Goal: Task Accomplishment & Management: Manage account settings

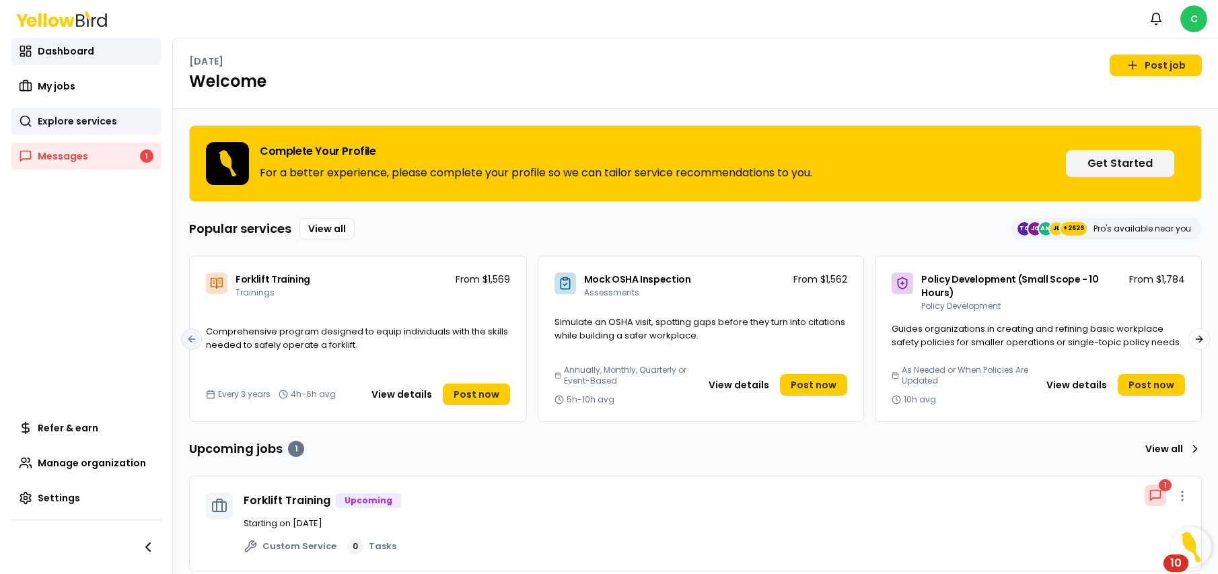
click at [102, 119] on span "Explore services" at bounding box center [77, 120] width 79 height 13
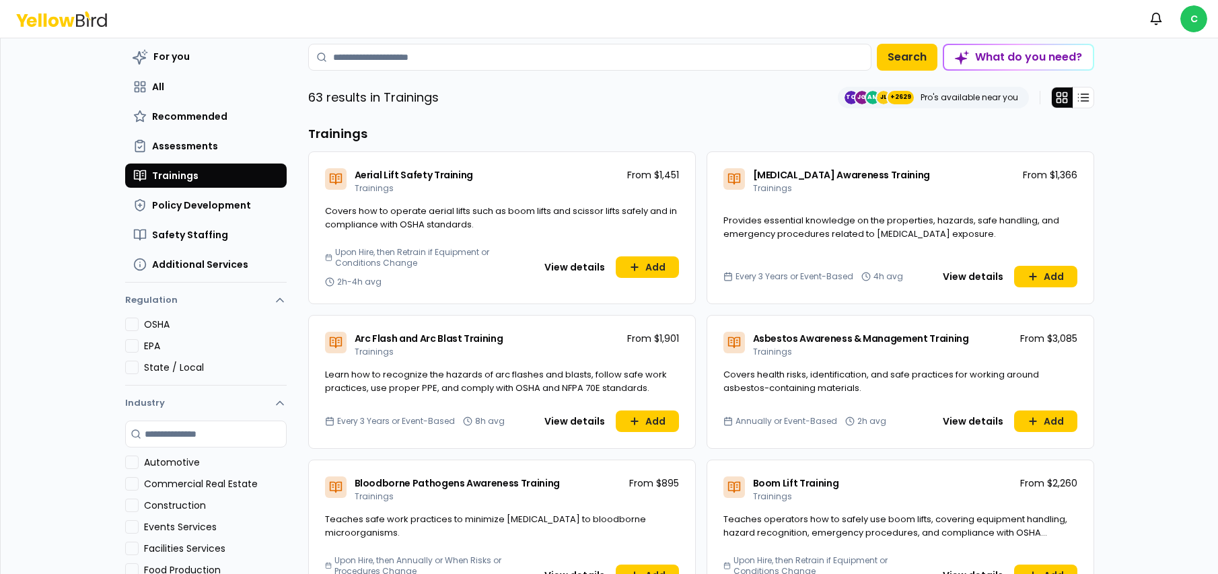
scroll to position [67, 0]
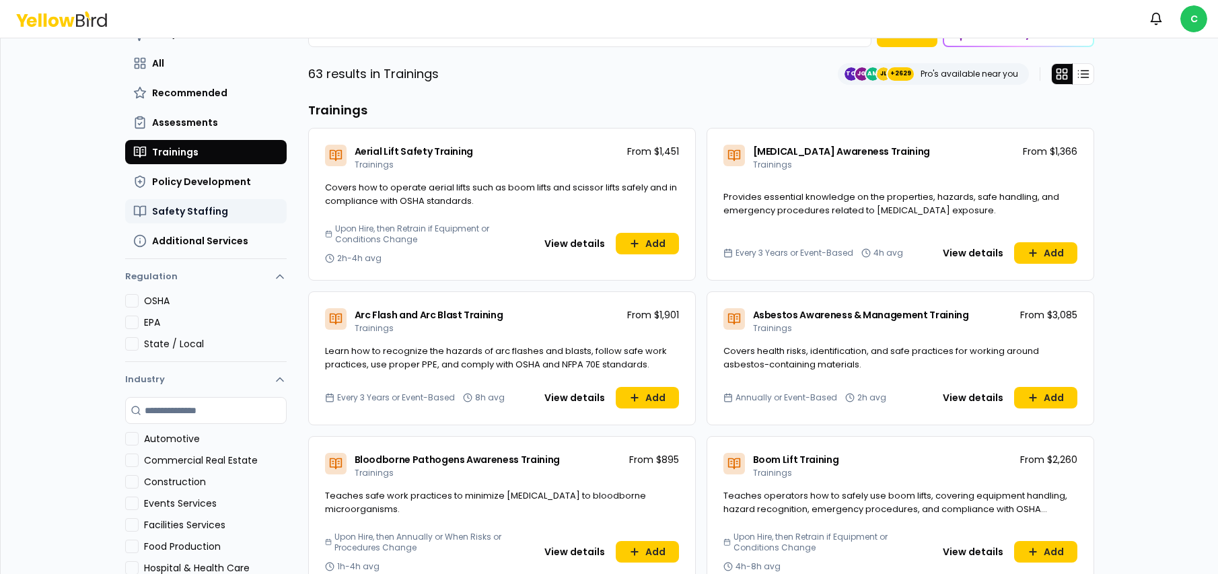
click at [183, 211] on span "Safety Staffing" at bounding box center [190, 211] width 76 height 13
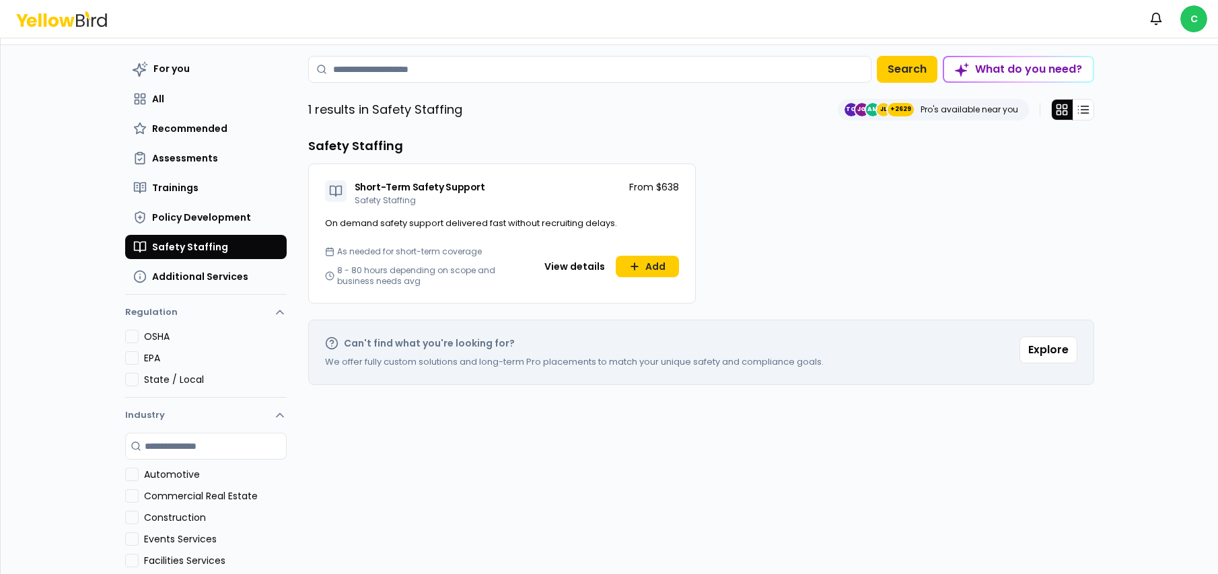
scroll to position [0, 0]
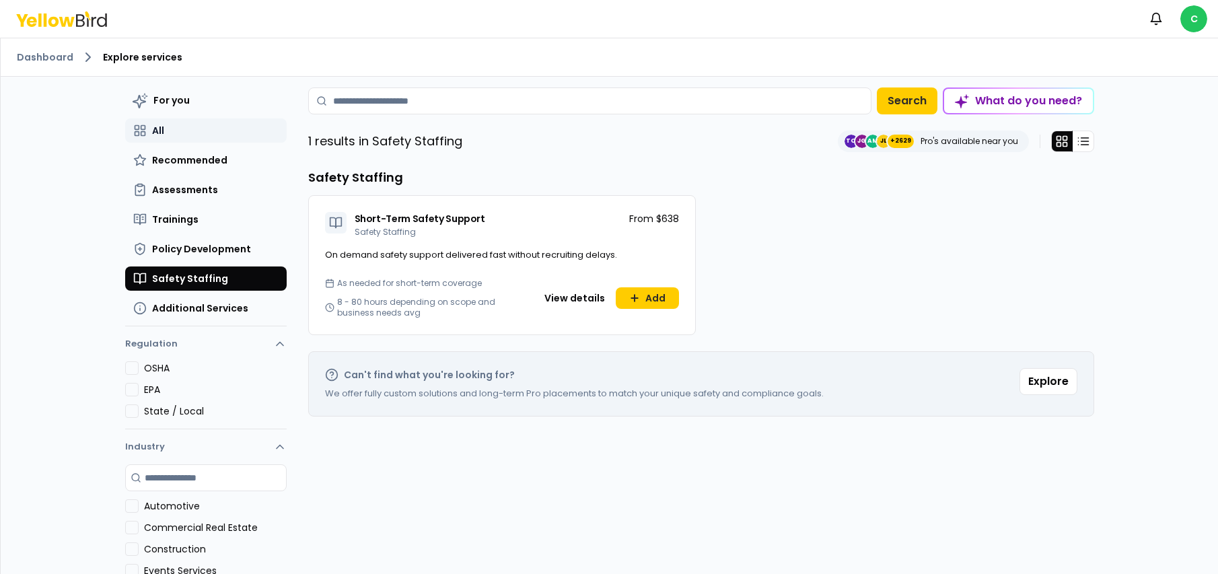
click at [188, 120] on button "All" at bounding box center [206, 130] width 162 height 24
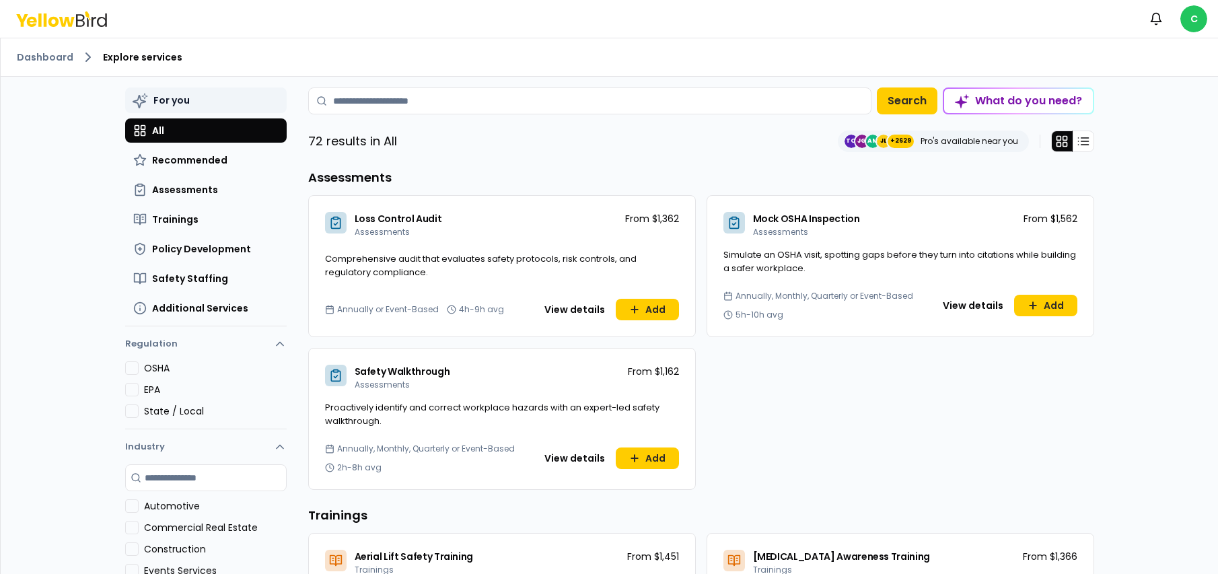
click at [205, 94] on button "For you" at bounding box center [206, 100] width 162 height 26
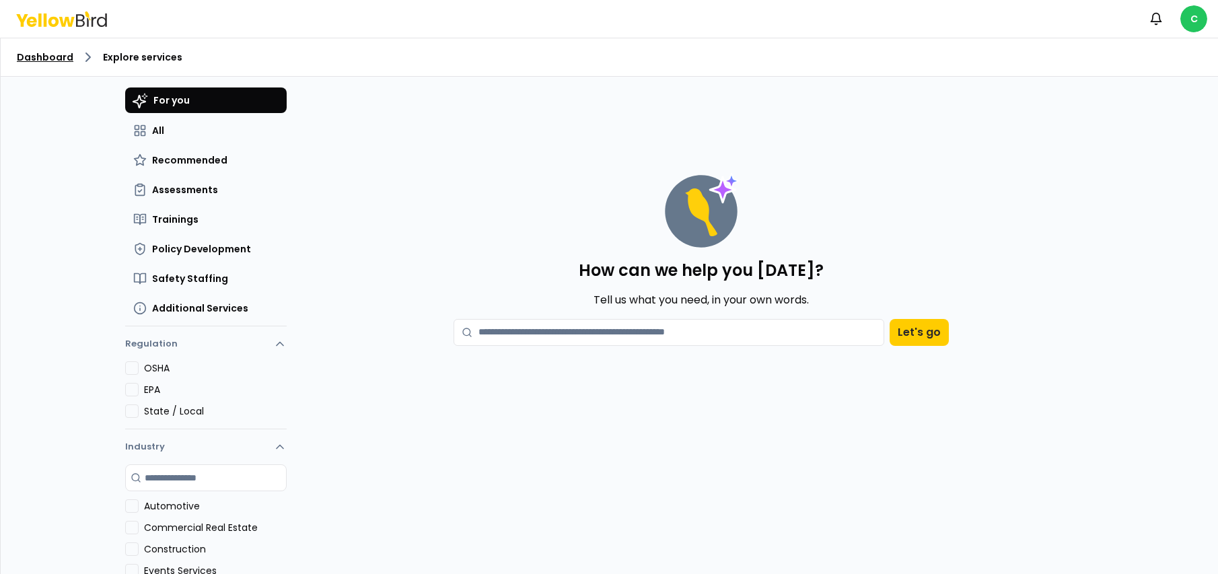
click at [47, 59] on link "Dashboard" at bounding box center [45, 56] width 57 height 13
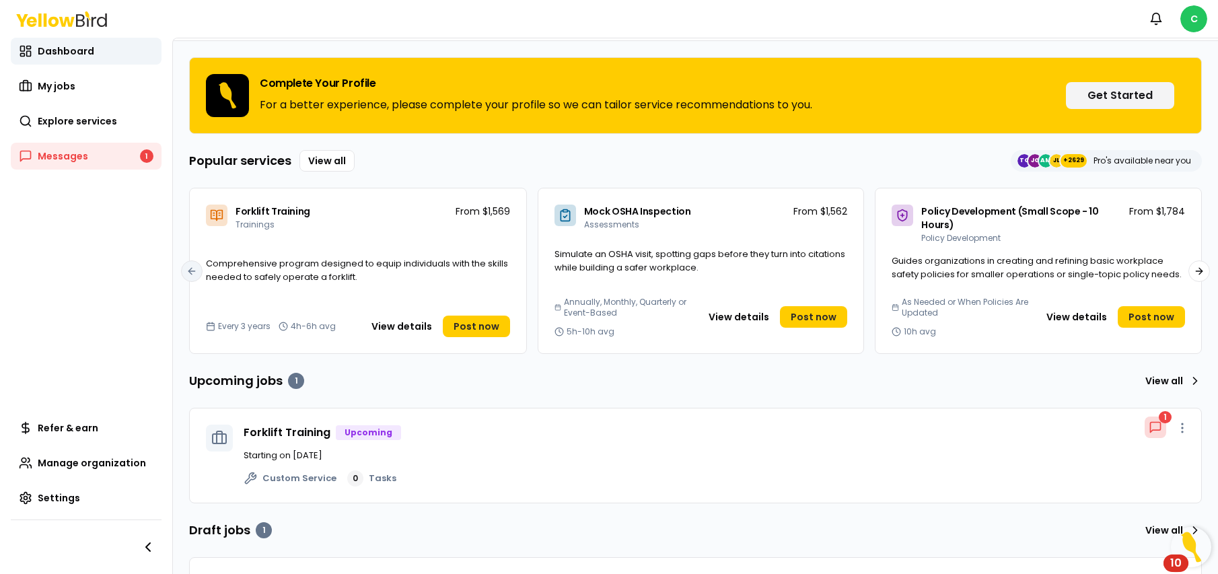
scroll to position [128, 0]
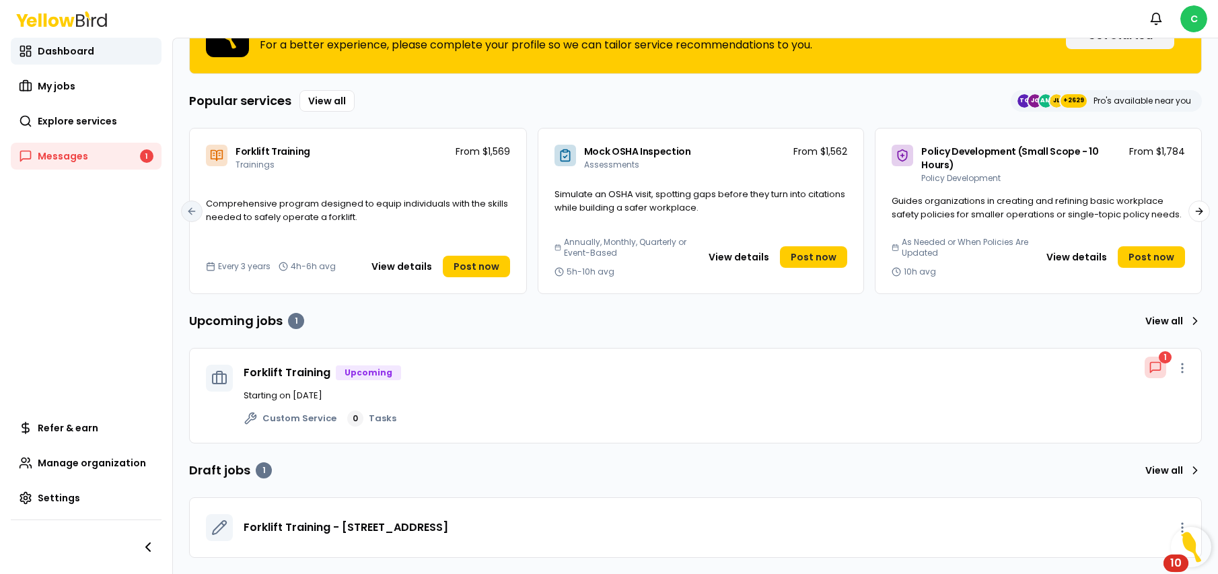
click at [80, 512] on div "Refer & earn Manage organization Settings" at bounding box center [86, 495] width 151 height 160
click at [84, 505] on link "Settings" at bounding box center [86, 498] width 151 height 27
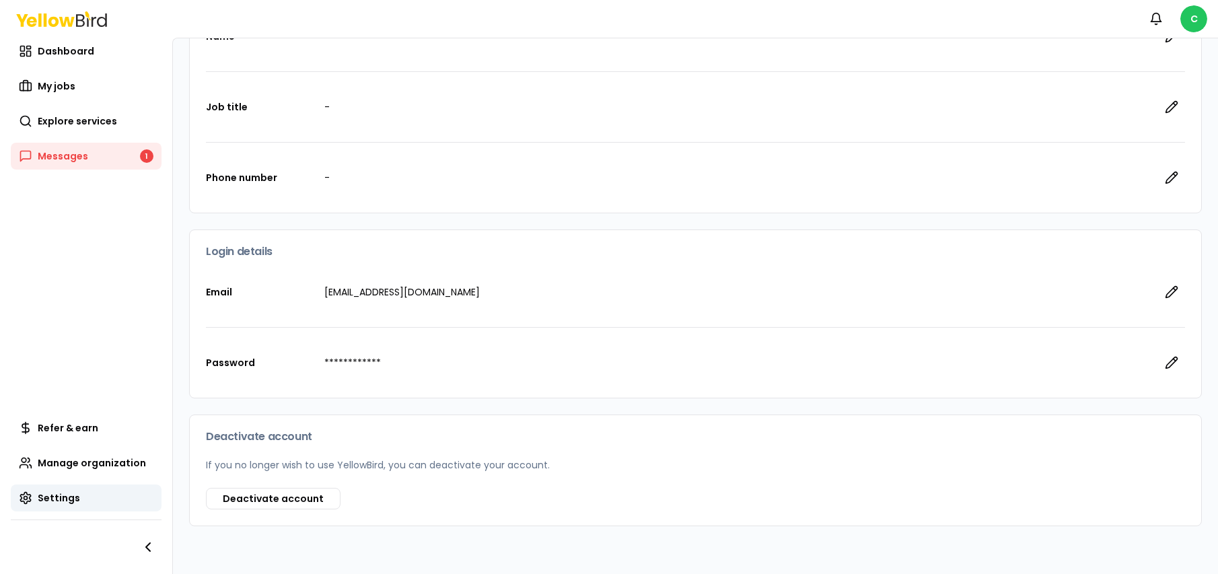
scroll to position [190, 0]
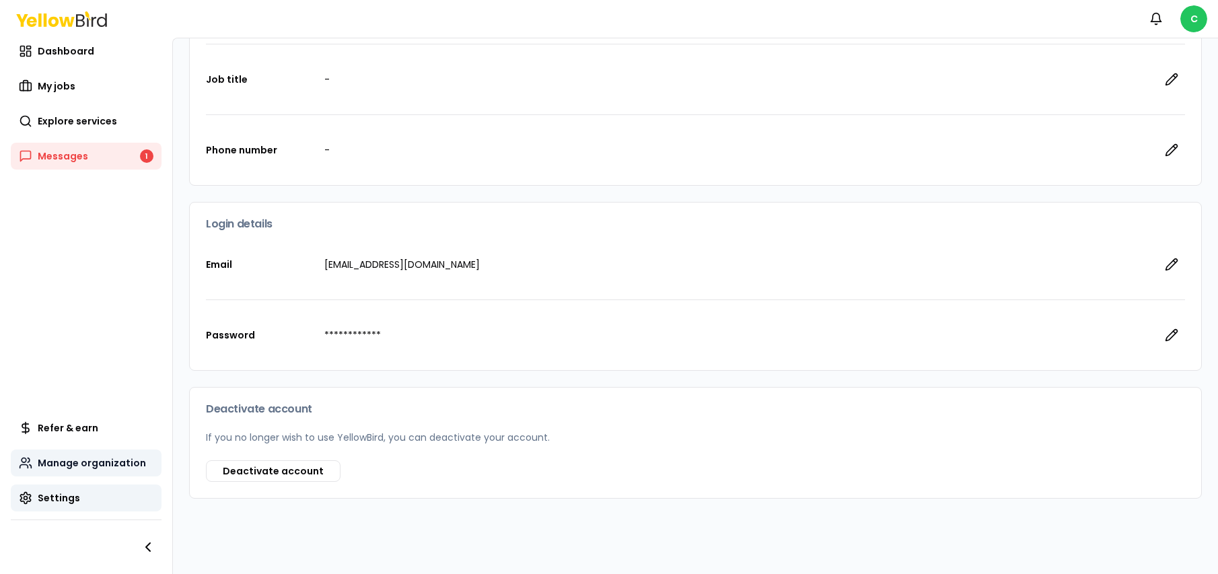
click at [120, 470] on link "Manage organization" at bounding box center [86, 463] width 151 height 27
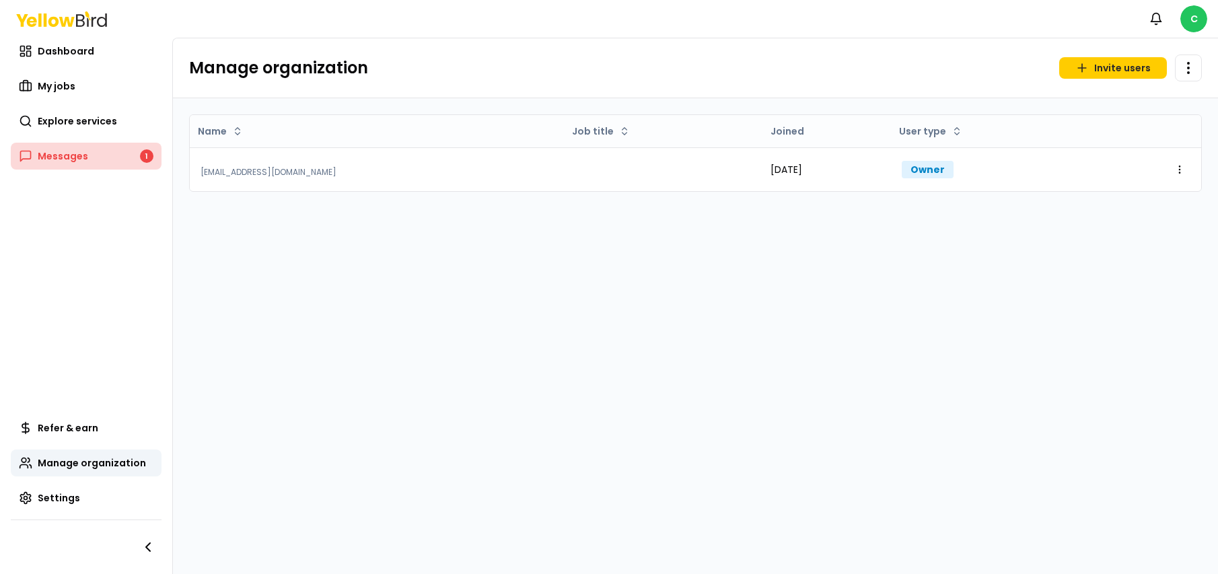
click at [102, 160] on link "Messages 1" at bounding box center [86, 156] width 151 height 27
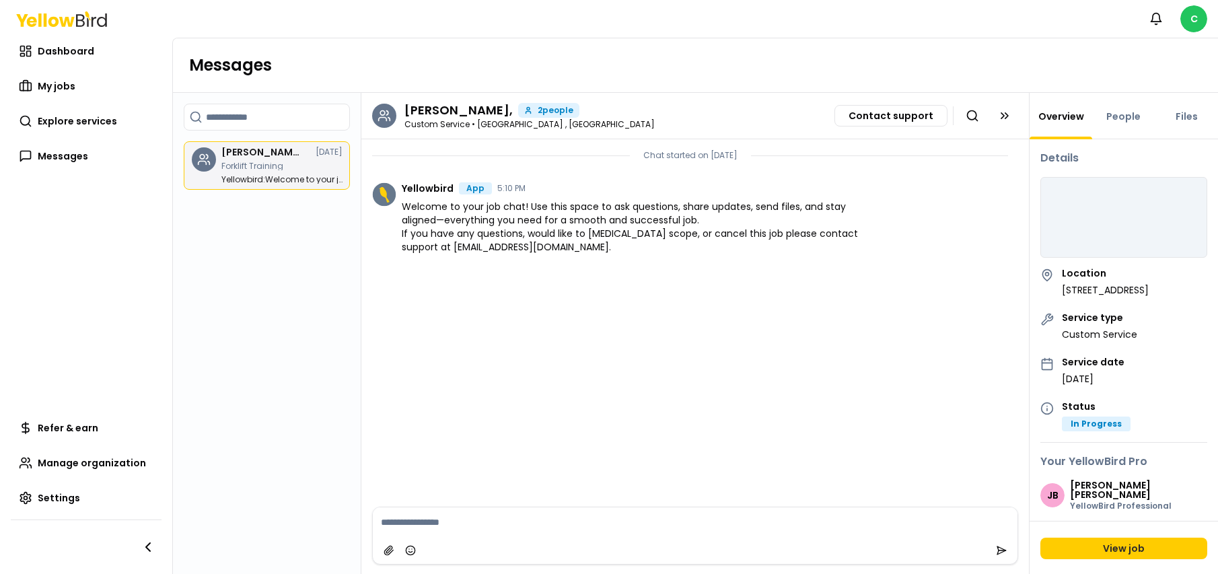
click at [260, 162] on div "[PERSON_NAME], [DATE] Forklift Training Yellowbird : Welcome to your job chat! …" at bounding box center [281, 165] width 121 height 36
click at [97, 71] on div "Dashboard My jobs Explore services Messages" at bounding box center [86, 104] width 151 height 132
click at [96, 54] on link "Dashboard" at bounding box center [86, 51] width 151 height 27
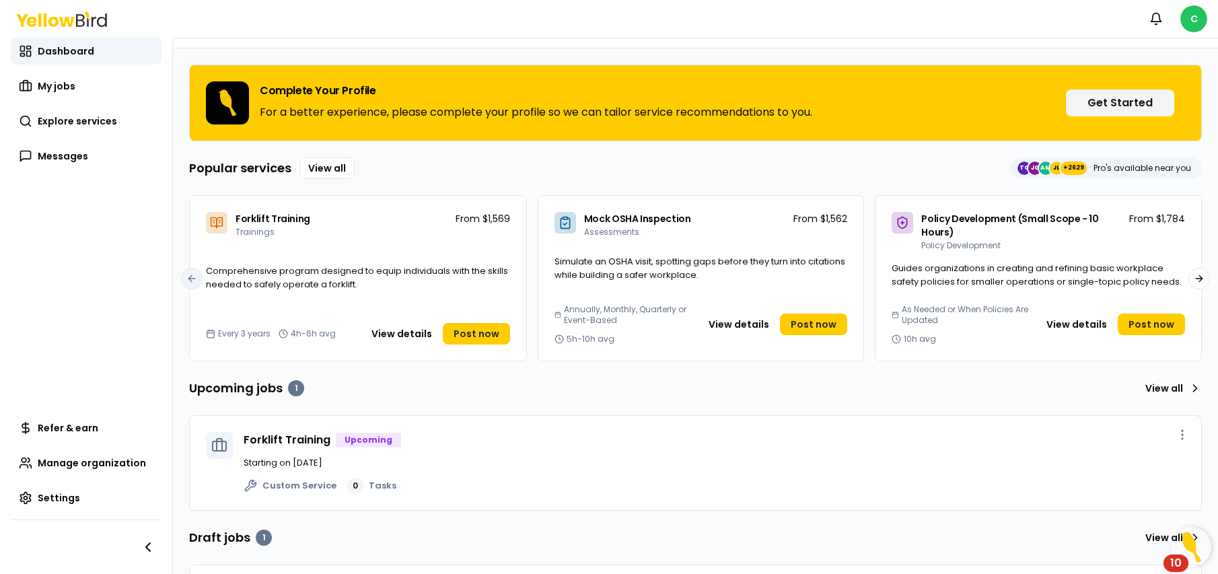
scroll to position [128, 0]
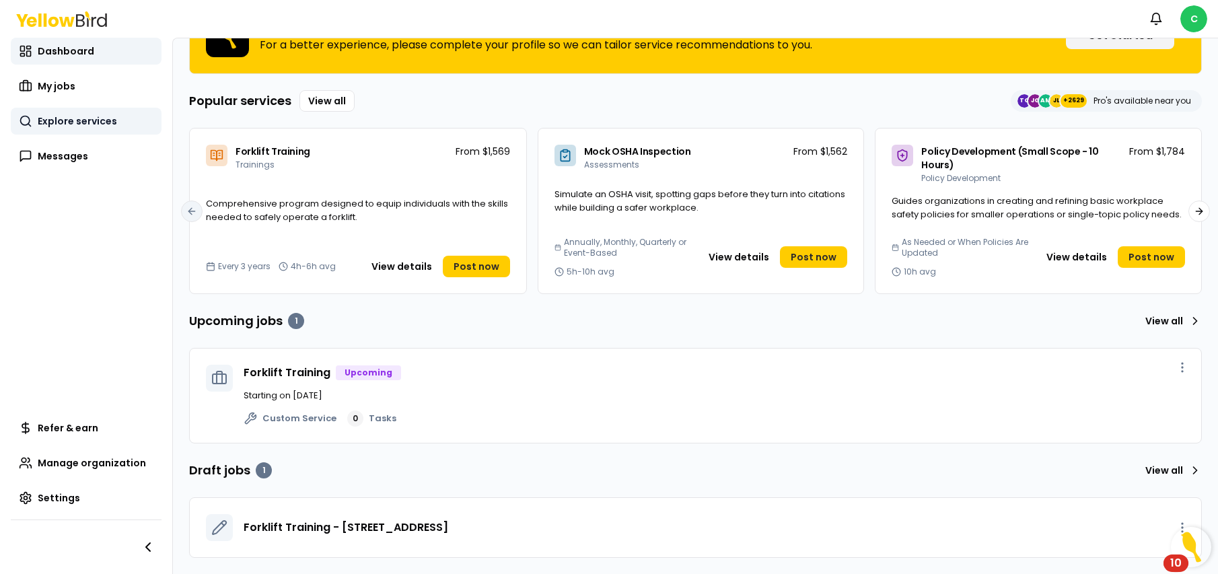
click at [71, 125] on span "Explore services" at bounding box center [77, 120] width 79 height 13
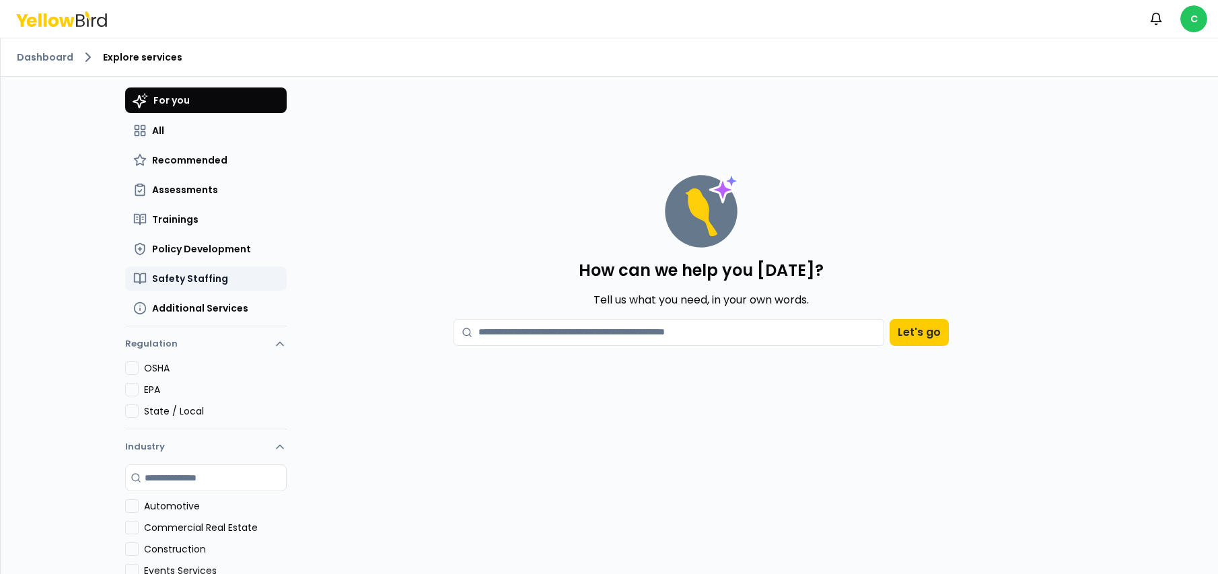
click at [244, 285] on button "Safety Staffing" at bounding box center [206, 279] width 162 height 24
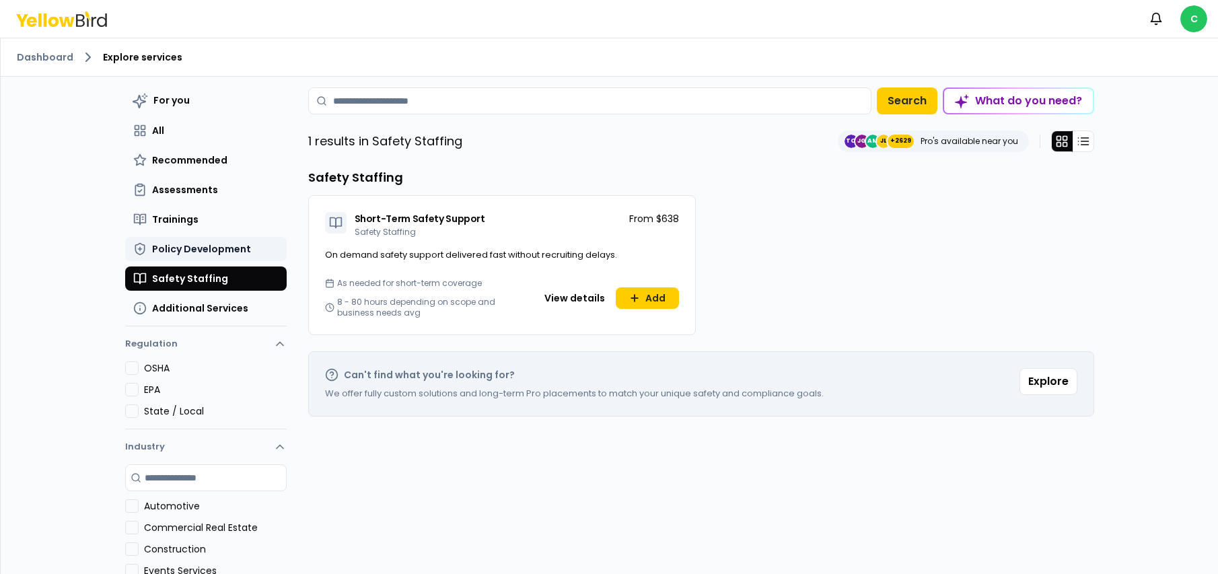
click at [155, 238] on button "Policy Development" at bounding box center [206, 249] width 162 height 24
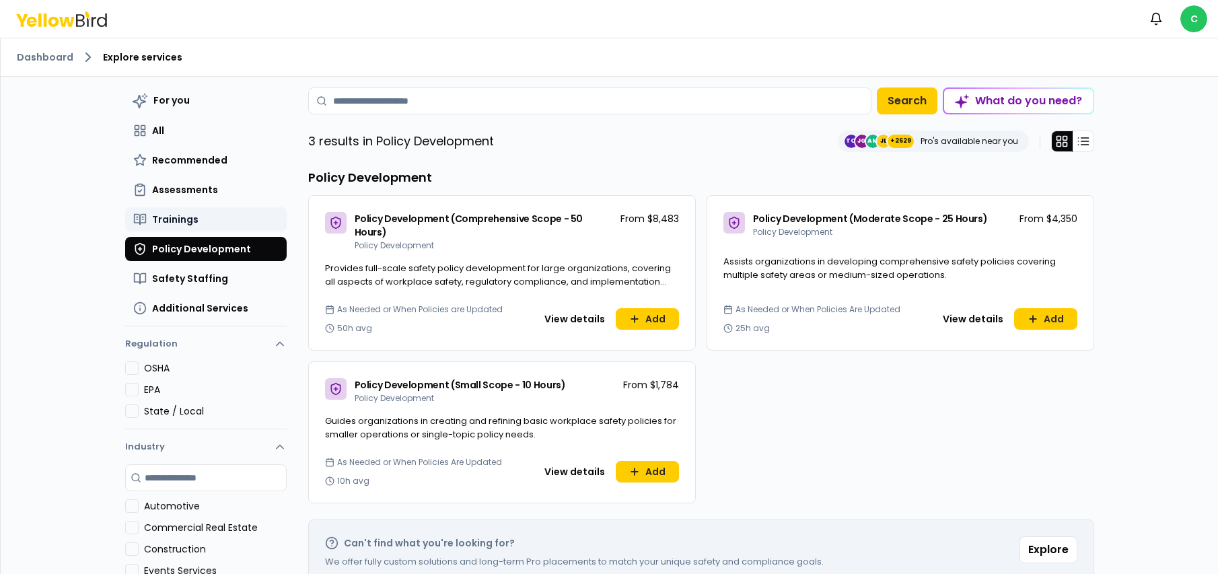
click at [178, 225] on span "Trainings" at bounding box center [175, 219] width 46 height 13
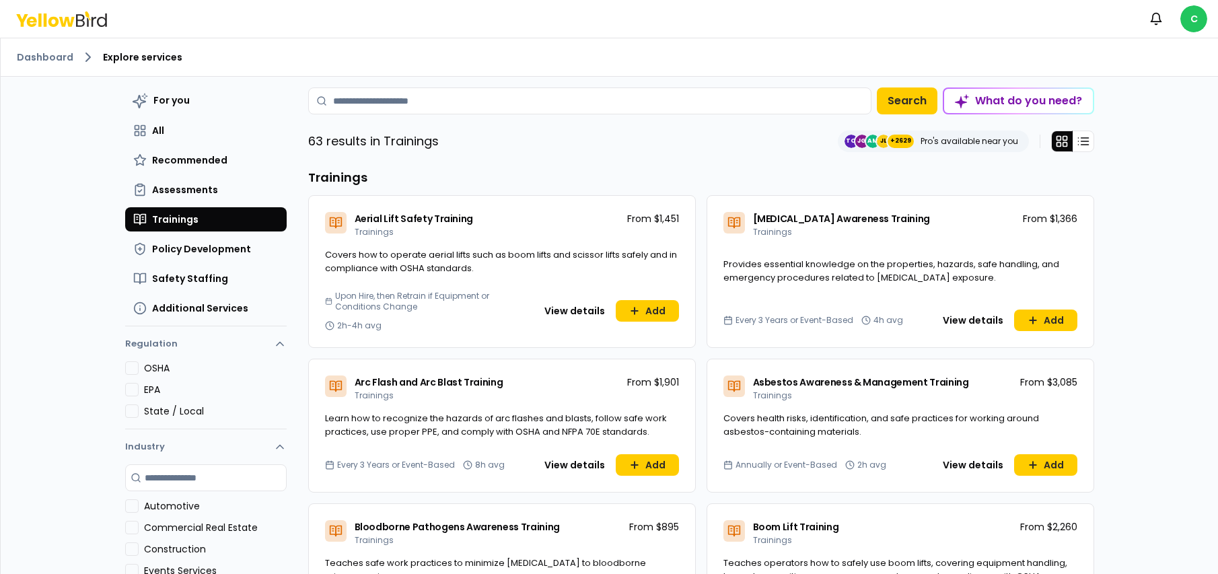
click at [94, 24] on icon at bounding box center [61, 18] width 91 height 15
